Goal: Task Accomplishment & Management: Use online tool/utility

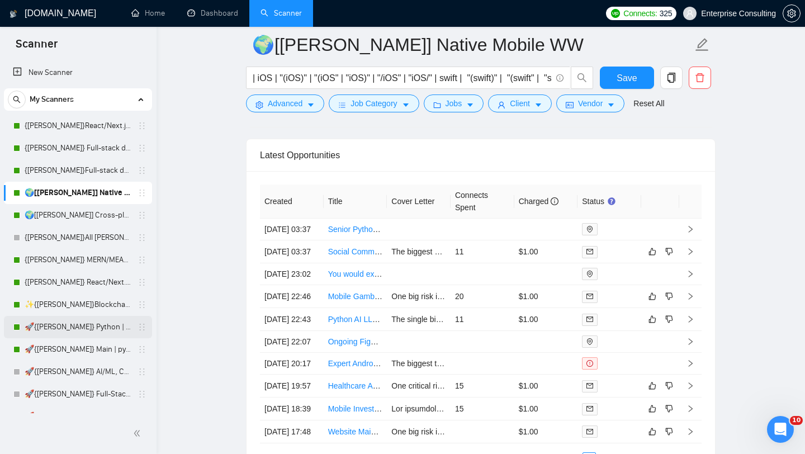
click at [84, 331] on link "🚀{[PERSON_NAME]} Python | Django | AI /" at bounding box center [78, 327] width 106 height 22
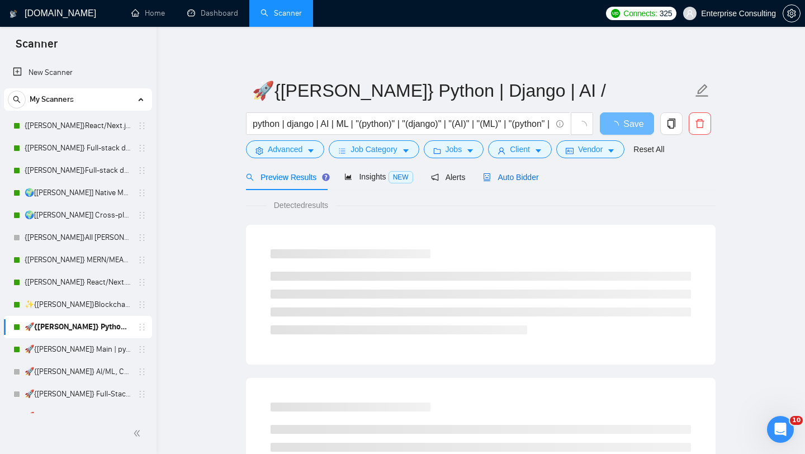
click at [515, 175] on span "Auto Bidder" at bounding box center [510, 177] width 55 height 9
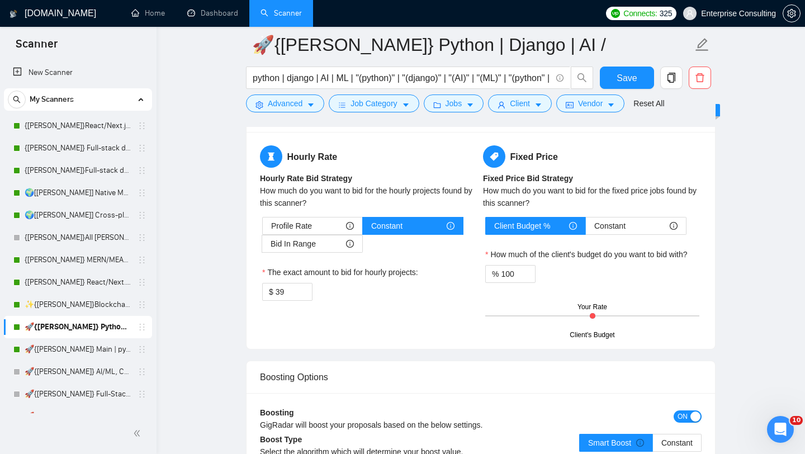
scroll to position [2007, 0]
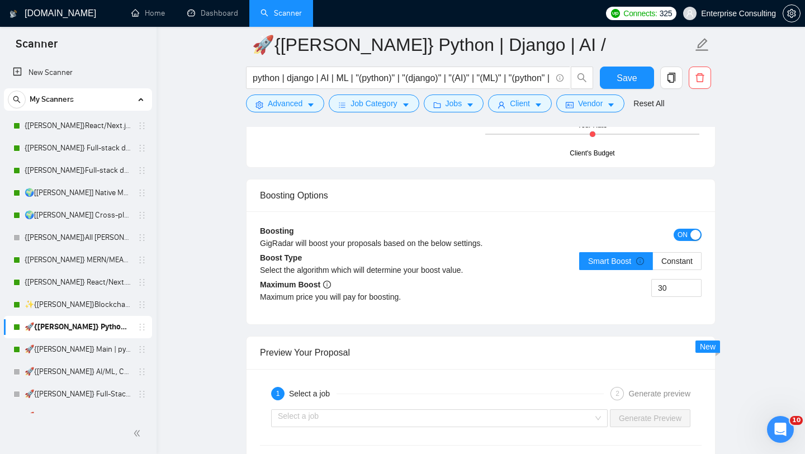
click at [290, 93] on div "python | django | AI | ML | "(python)" | "(django)" | "(AI)" | "(ML)" | "(pytho…" at bounding box center [420, 81] width 352 height 28
click at [285, 107] on span "Advanced" at bounding box center [285, 103] width 35 height 12
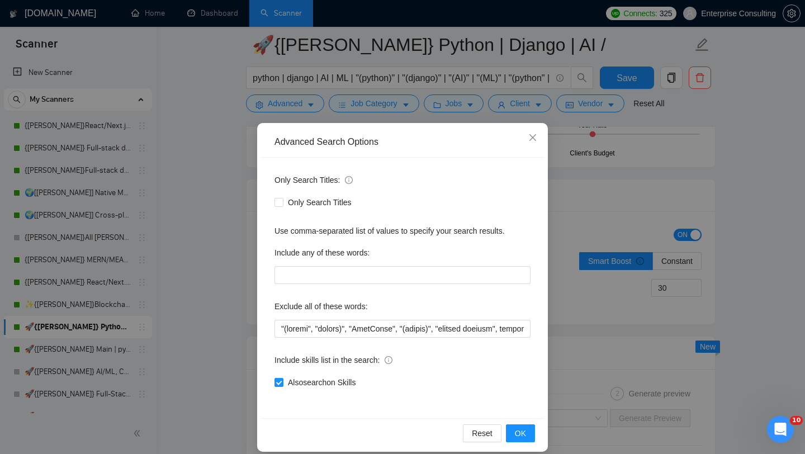
click at [393, 85] on div "Advanced Search Options Only Search Titles: Only Search Titles Use comma-separa…" at bounding box center [402, 227] width 805 height 454
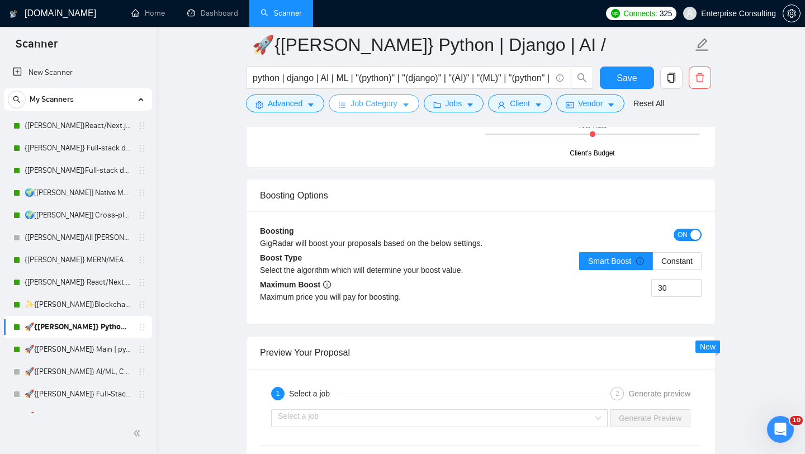
click at [372, 100] on span "Job Category" at bounding box center [374, 103] width 46 height 12
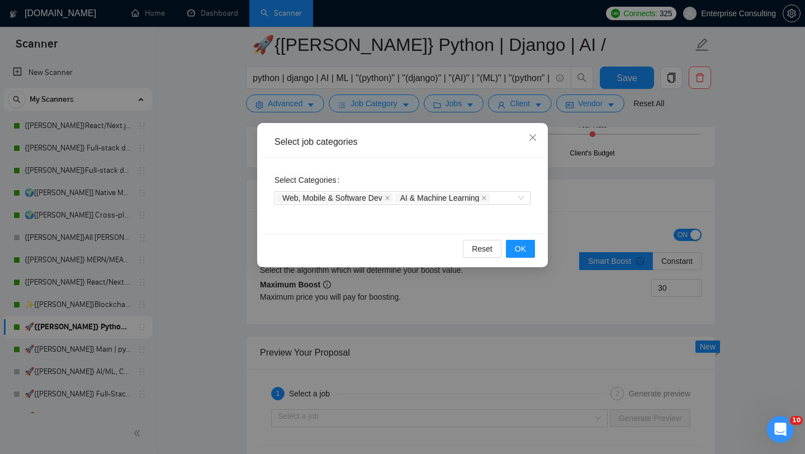
click at [445, 101] on div "Select job categories Select Categories Web, Mobile & Software Dev AI & Machine…" at bounding box center [402, 227] width 805 height 454
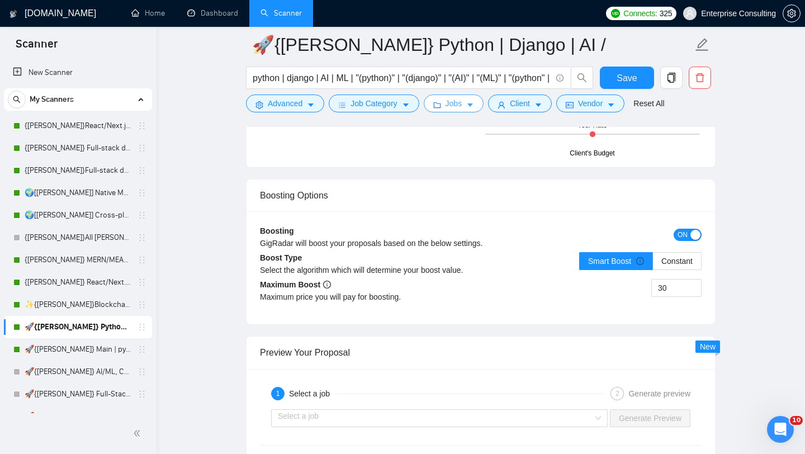
click at [447, 102] on button "Jobs" at bounding box center [454, 104] width 60 height 18
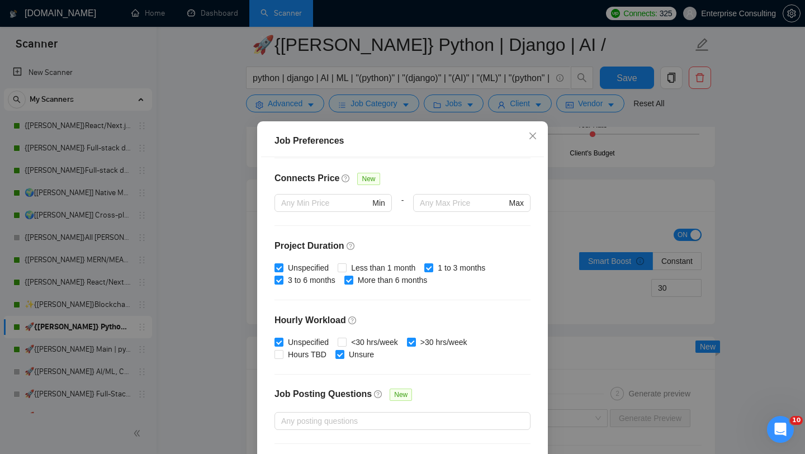
scroll to position [313, 0]
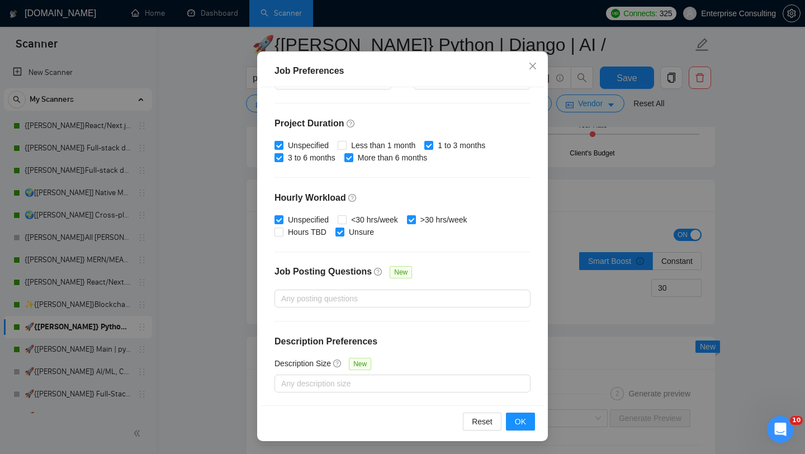
click at [592, 362] on div "Job Preferences Budget Project Type All Fixed Price Hourly Rate Fixed Price Bud…" at bounding box center [402, 227] width 805 height 454
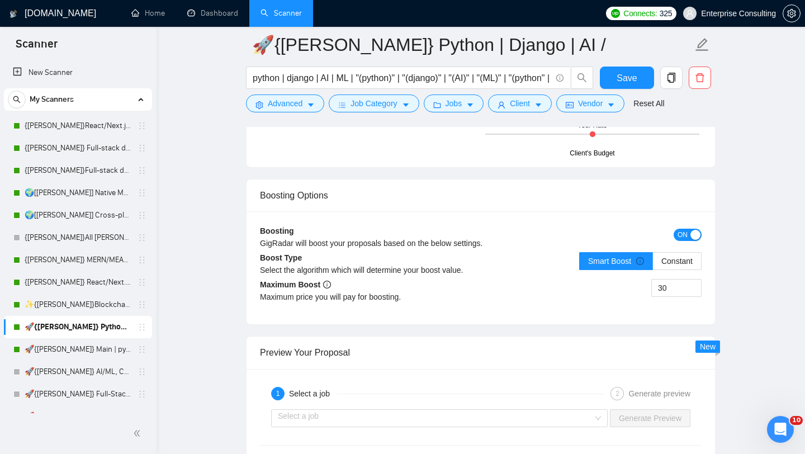
scroll to position [16, 0]
click at [541, 105] on icon "caret-down" at bounding box center [539, 105] width 8 height 8
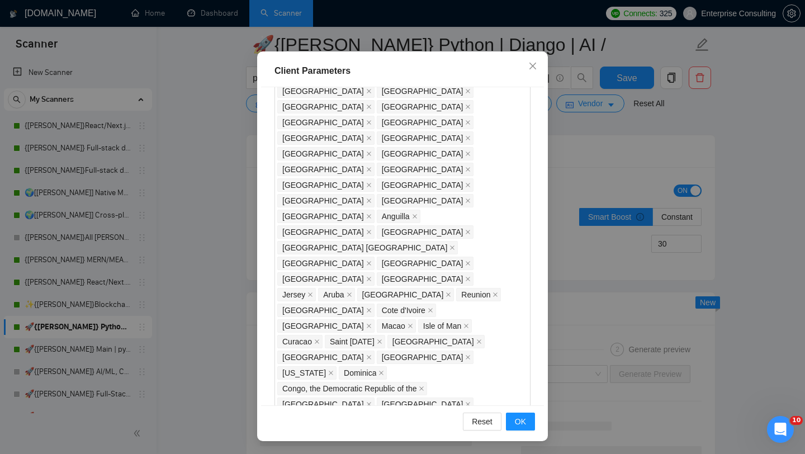
scroll to position [2054, 0]
click at [530, 65] on icon "close" at bounding box center [533, 66] width 9 height 9
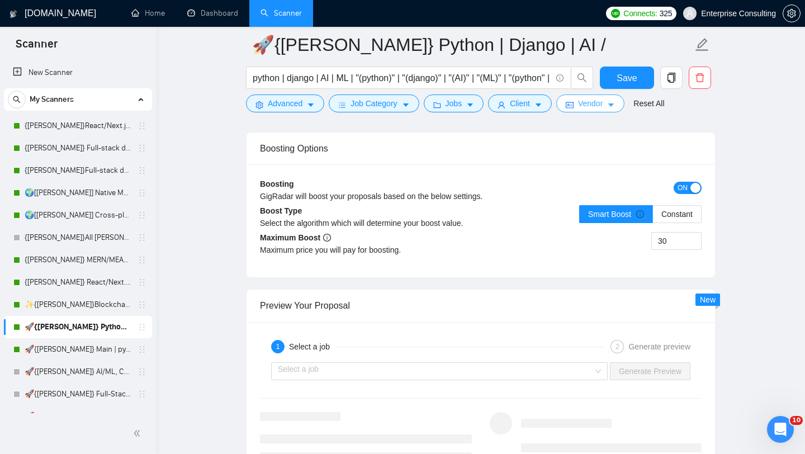
click at [586, 105] on span "Vendor" at bounding box center [590, 103] width 25 height 12
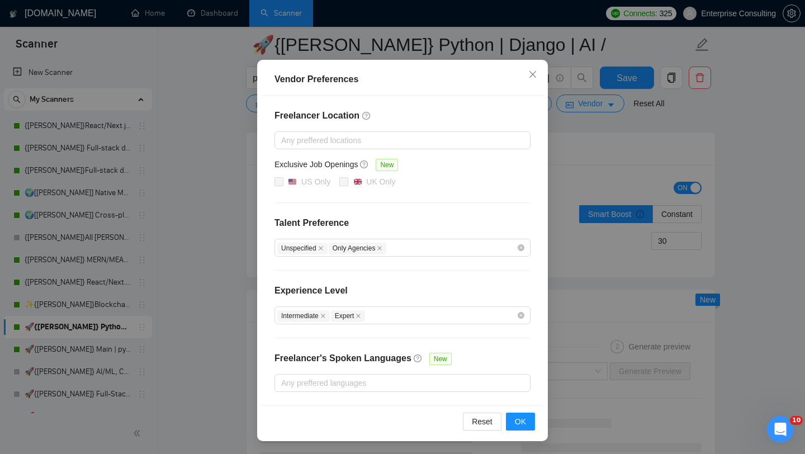
scroll to position [2067, 0]
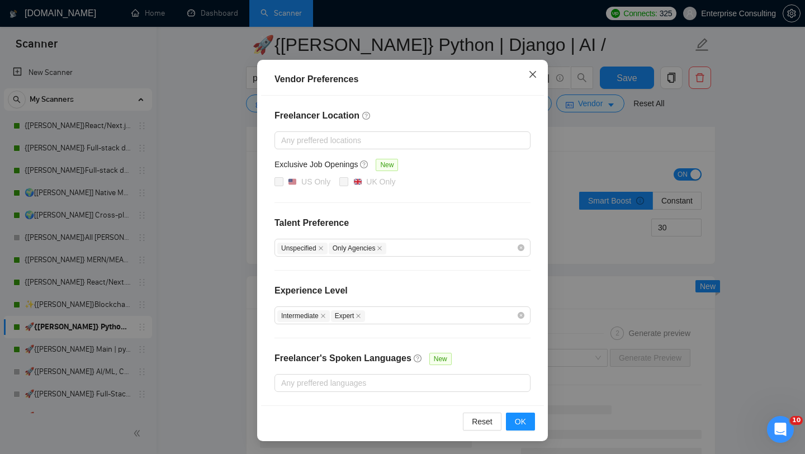
click at [528, 77] on span "Close" at bounding box center [533, 75] width 30 height 30
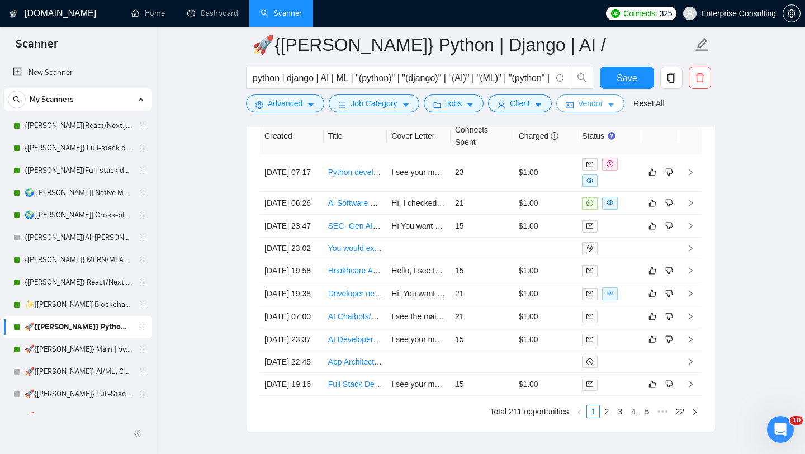
scroll to position [2921, 0]
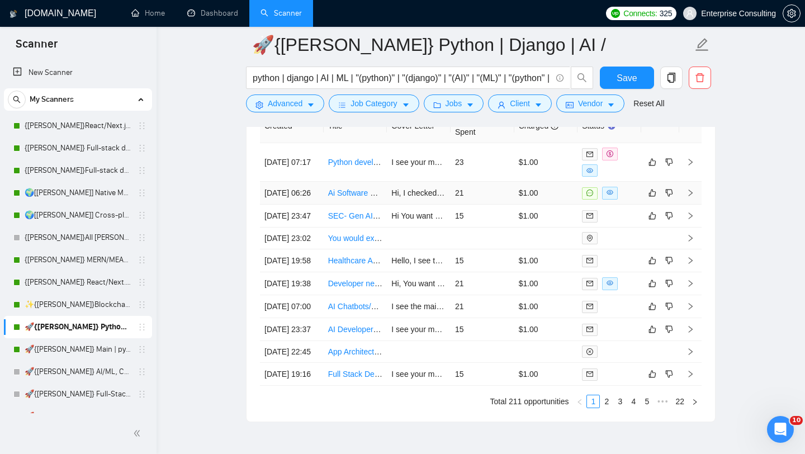
click at [692, 196] on icon "right" at bounding box center [691, 193] width 4 height 7
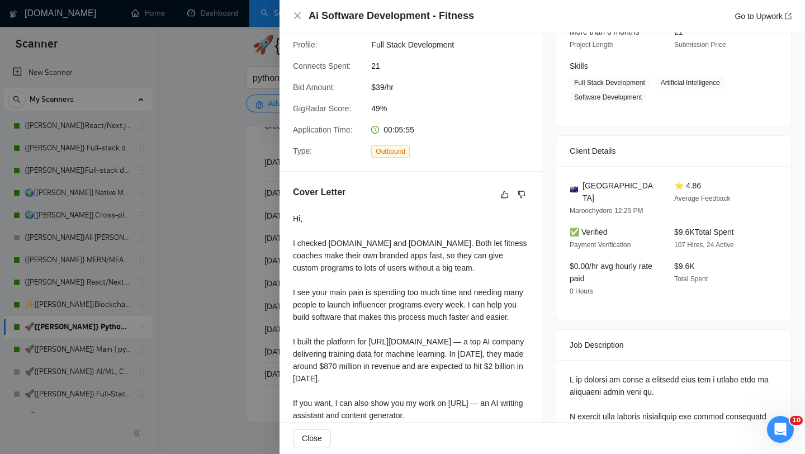
scroll to position [165, 0]
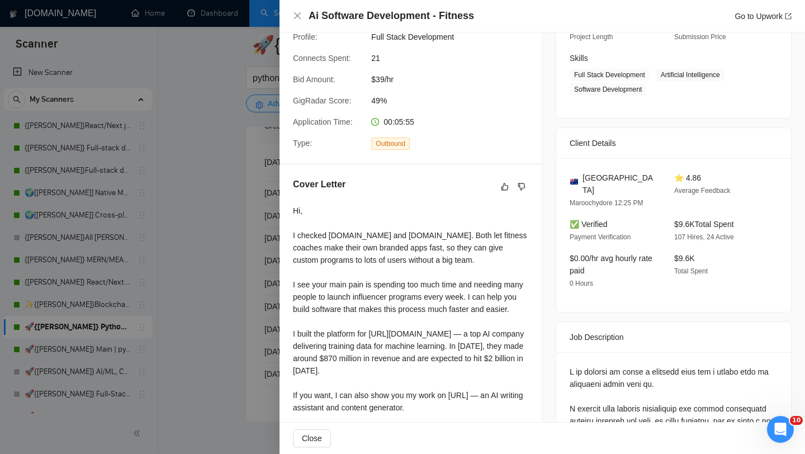
click at [252, 257] on div at bounding box center [402, 227] width 805 height 454
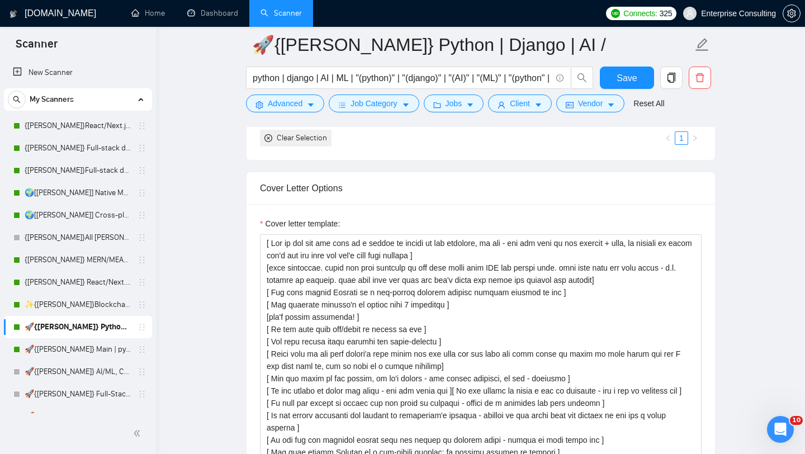
scroll to position [1157, 0]
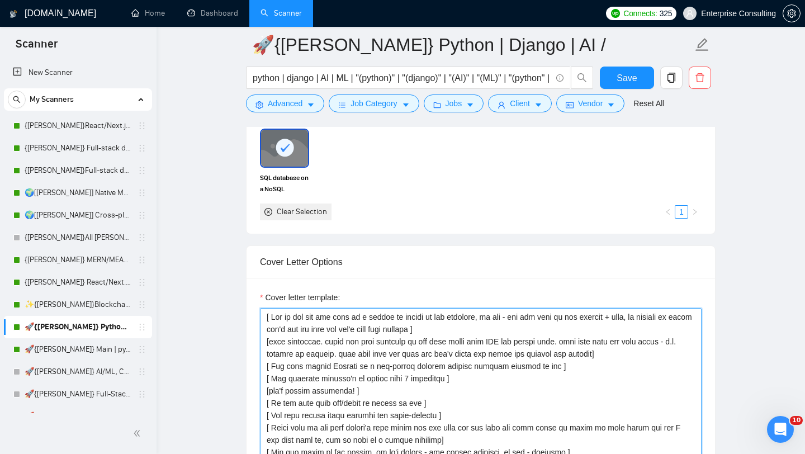
click at [267, 342] on textarea "Cover letter template:" at bounding box center [481, 434] width 442 height 252
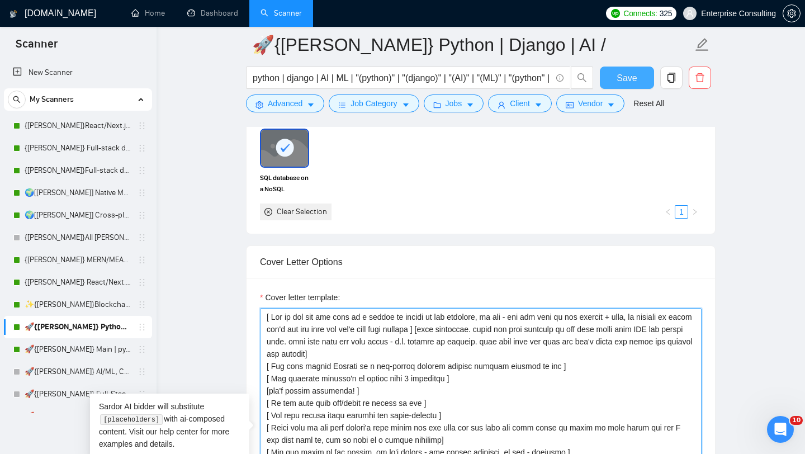
type textarea "[ Say hi and use the name of a person if listed in his proposal, if not - use t…"
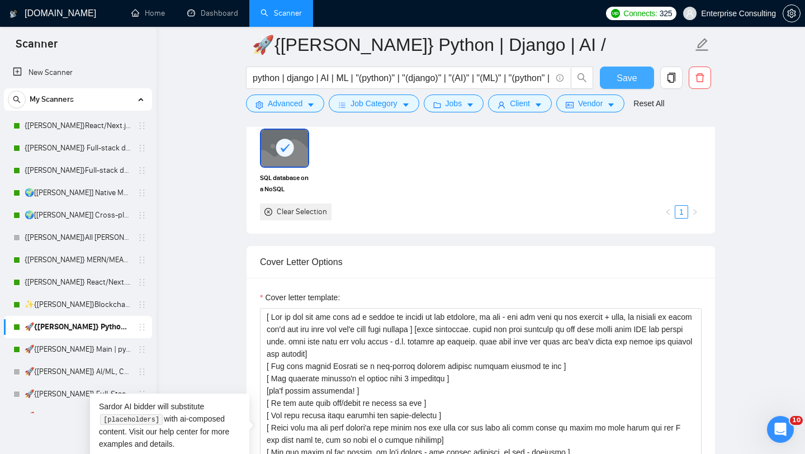
click at [615, 69] on button "Save" at bounding box center [627, 78] width 54 height 22
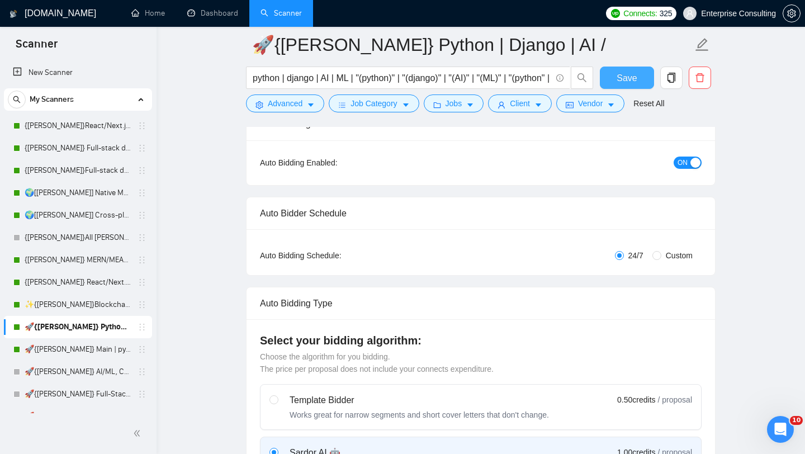
scroll to position [0, 0]
